Goal: Find specific page/section: Find specific page/section

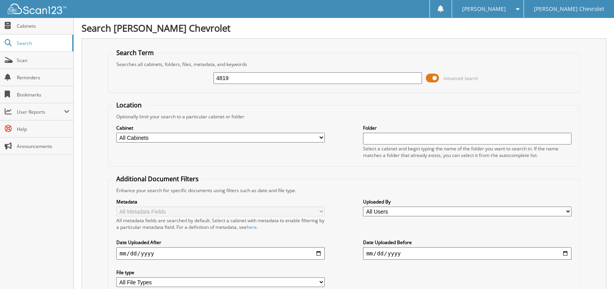
type input "4819"
type input "2504819"
drag, startPoint x: 226, startPoint y: 77, endPoint x: 218, endPoint y: 75, distance: 7.6
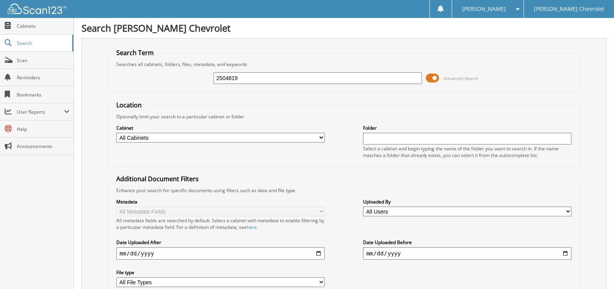
click at [218, 75] on input "2504819" at bounding box center [318, 78] width 209 height 12
type input "4819"
